Goal: Task Accomplishment & Management: Manage account settings

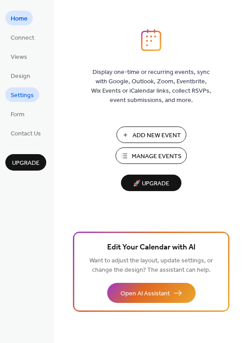
click at [26, 93] on span "Settings" at bounding box center [22, 95] width 23 height 9
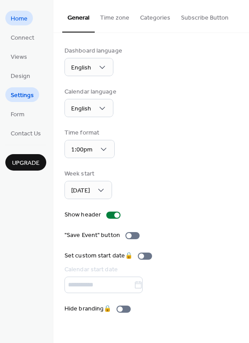
click at [8, 19] on link "Home" at bounding box center [19, 18] width 28 height 15
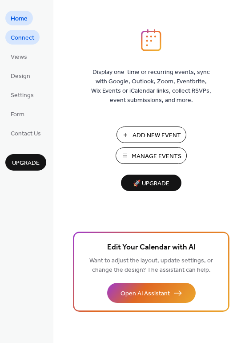
click at [28, 40] on span "Connect" at bounding box center [23, 37] width 24 height 9
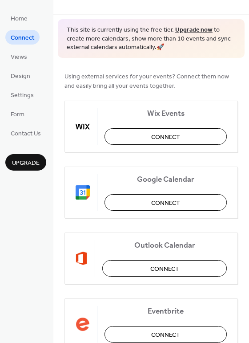
scroll to position [23, 0]
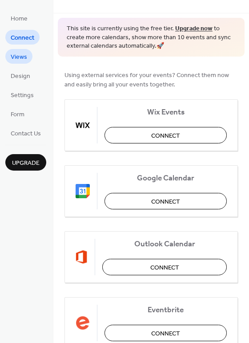
click at [23, 57] on span "Views" at bounding box center [19, 57] width 16 height 9
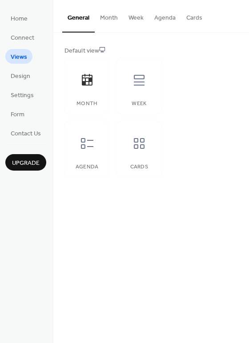
click at [138, 24] on button "Week" at bounding box center [136, 16] width 26 height 32
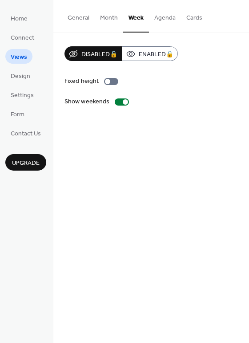
click at [73, 19] on button "General" at bounding box center [78, 16] width 33 height 32
